Goal: Find specific page/section: Find specific page/section

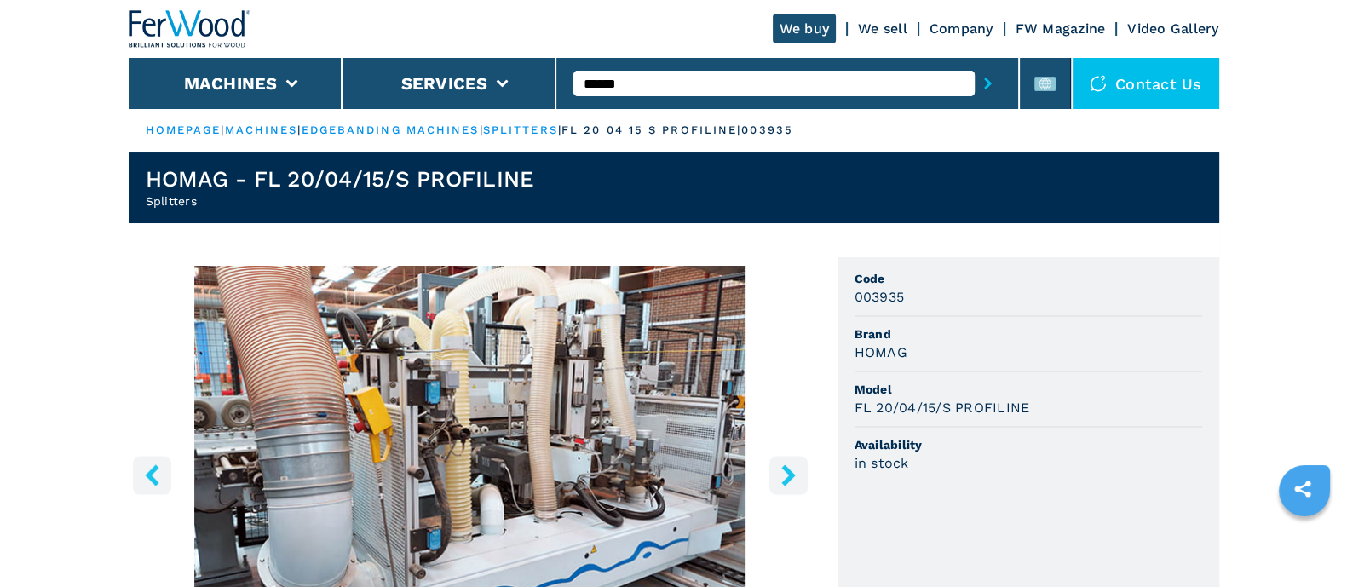
type input "******"
click at [974, 64] on button "submit-button" at bounding box center [987, 83] width 26 height 39
click at [677, 95] on input "******" at bounding box center [773, 84] width 401 height 26
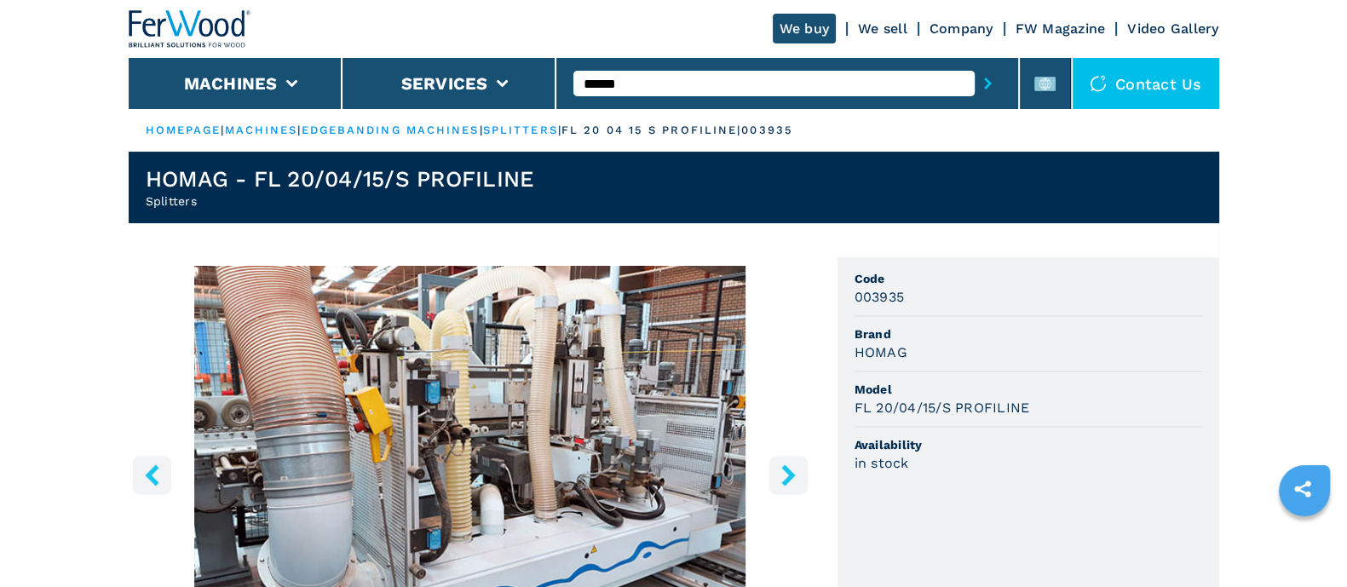
click at [658, 82] on input "******" at bounding box center [773, 84] width 401 height 26
